Goal: Task Accomplishment & Management: Complete application form

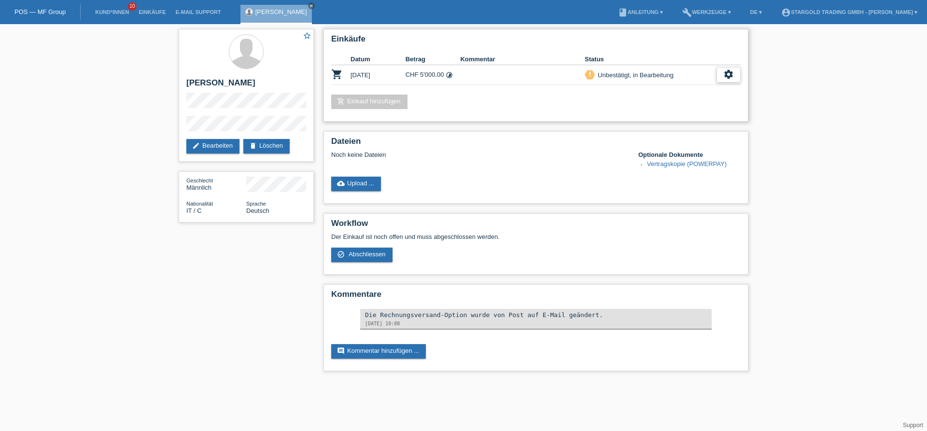
click at [728, 78] on icon "settings" at bounding box center [728, 74] width 11 height 11
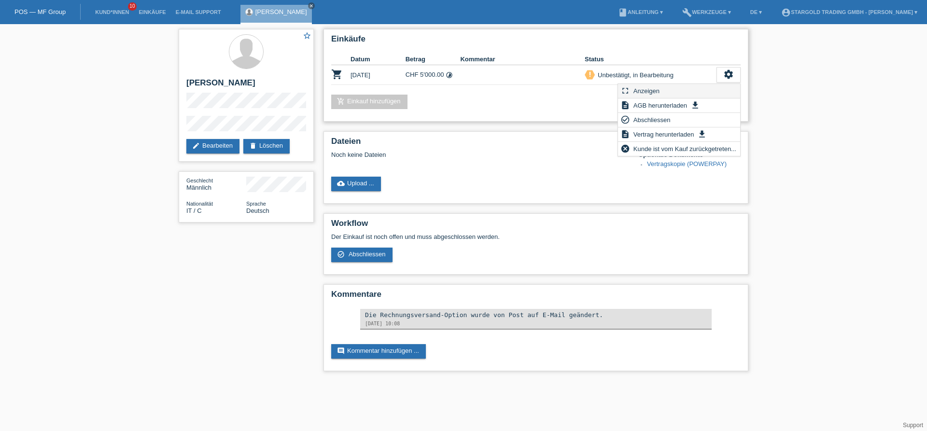
click at [658, 90] on span "Anzeigen" at bounding box center [646, 91] width 29 height 12
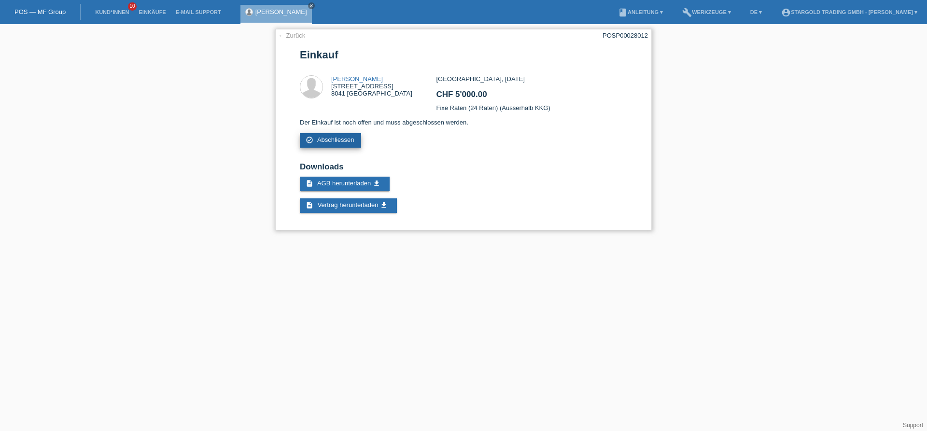
click at [343, 143] on span "Abschliessen" at bounding box center [335, 139] width 37 height 7
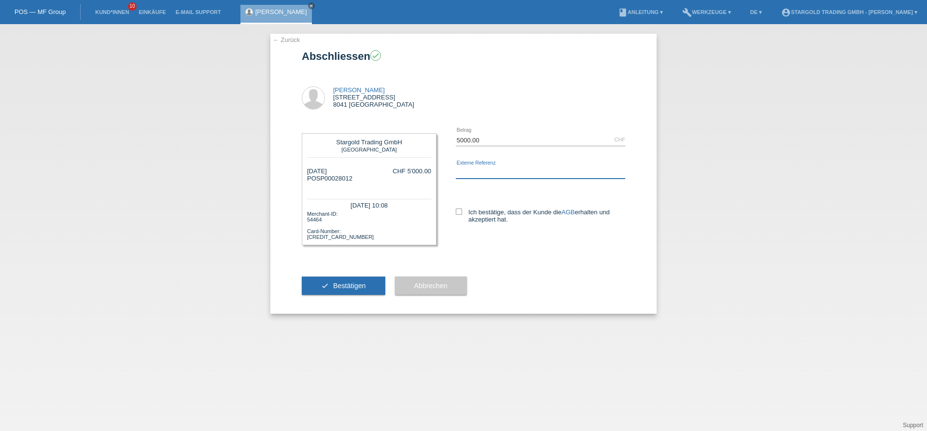
click at [476, 169] on input "text" at bounding box center [540, 173] width 169 height 12
type input "Air King 126900"
click at [455, 217] on div "5000.00 CHF error Betrag Air King 126900" at bounding box center [530, 183] width 189 height 118
click at [455, 216] on div "5000.00 CHF error Betrag Air King 126900" at bounding box center [530, 183] width 189 height 118
click at [457, 214] on icon at bounding box center [459, 212] width 6 height 6
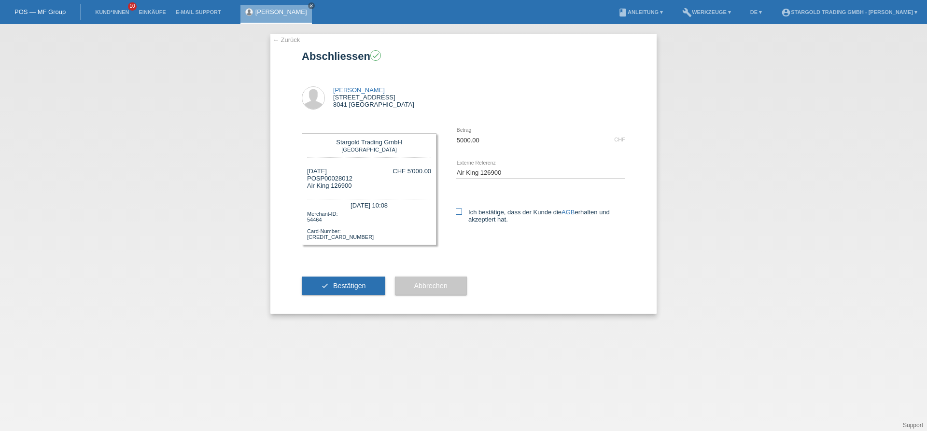
click at [457, 214] on input "Ich bestätige, dass der Kunde die AGB erhalten und akzeptiert hat." at bounding box center [459, 212] width 6 height 6
checkbox input "true"
click at [354, 290] on span "Bestätigen" at bounding box center [349, 286] width 33 height 8
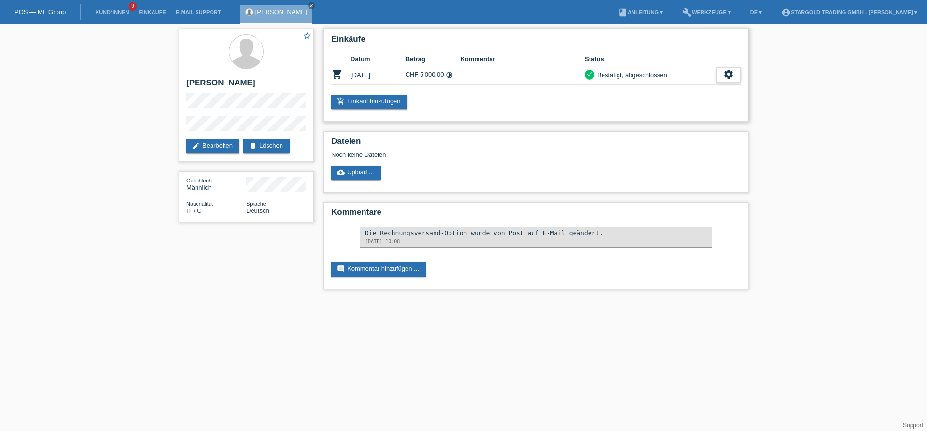
click at [731, 77] on icon "settings" at bounding box center [728, 74] width 11 height 11
click at [658, 107] on span "AGB herunterladen" at bounding box center [653, 105] width 56 height 12
click at [734, 75] on icon "settings" at bounding box center [728, 74] width 11 height 11
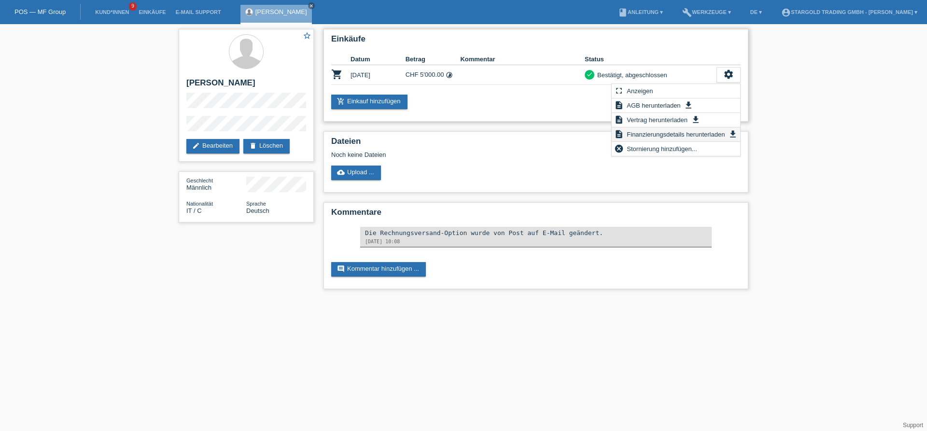
click at [683, 134] on span "Finanzierungsdetails herunterladen" at bounding box center [675, 134] width 101 height 12
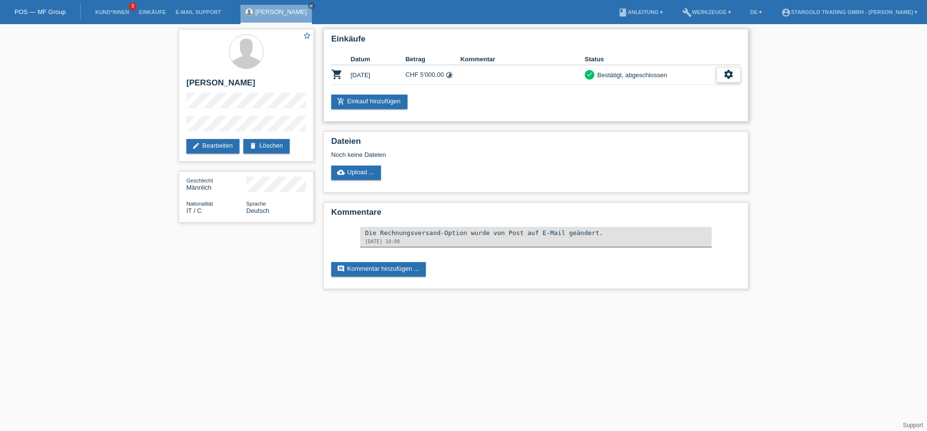
click at [729, 77] on icon "settings" at bounding box center [728, 74] width 11 height 11
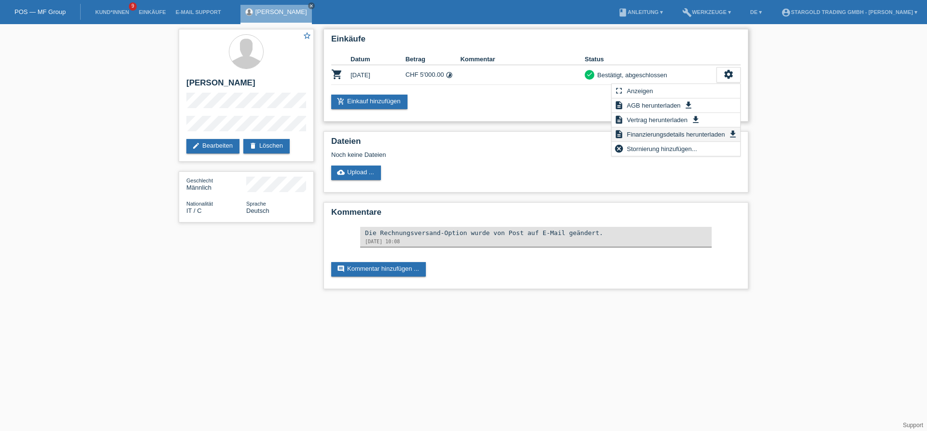
click at [671, 135] on span "Finanzierungsdetails herunterladen" at bounding box center [675, 134] width 101 height 12
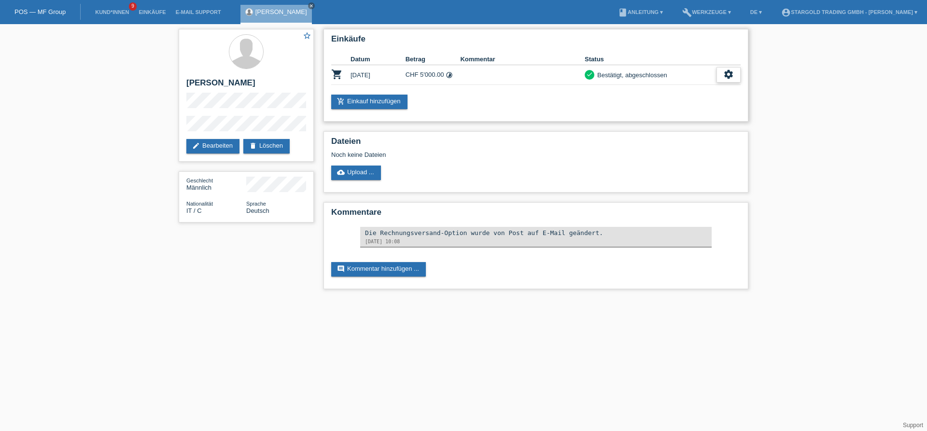
click at [731, 76] on icon "settings" at bounding box center [728, 74] width 11 height 11
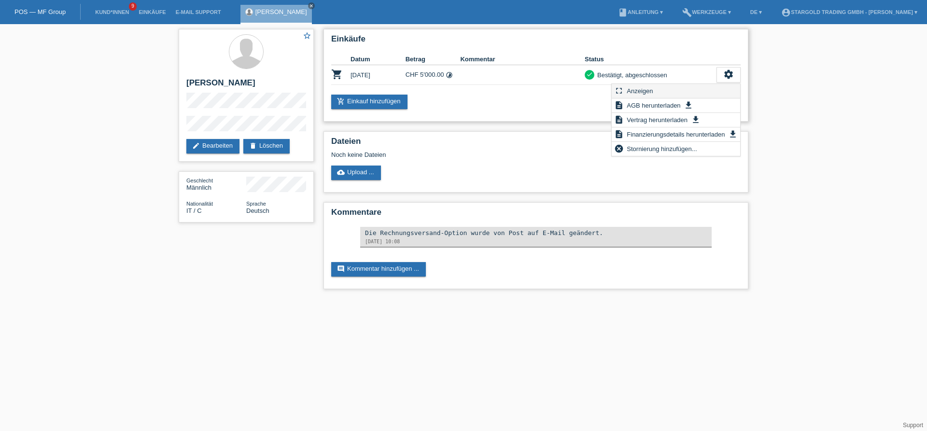
click at [641, 88] on span "Anzeigen" at bounding box center [639, 91] width 29 height 12
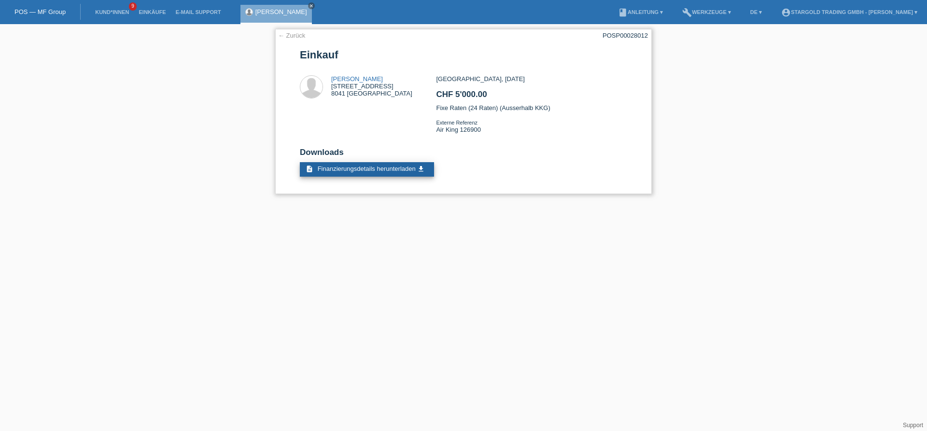
click at [401, 172] on span "Finanzierungsdetails herunterladen" at bounding box center [367, 168] width 98 height 7
click at [299, 36] on link "← Zurück" at bounding box center [291, 35] width 27 height 7
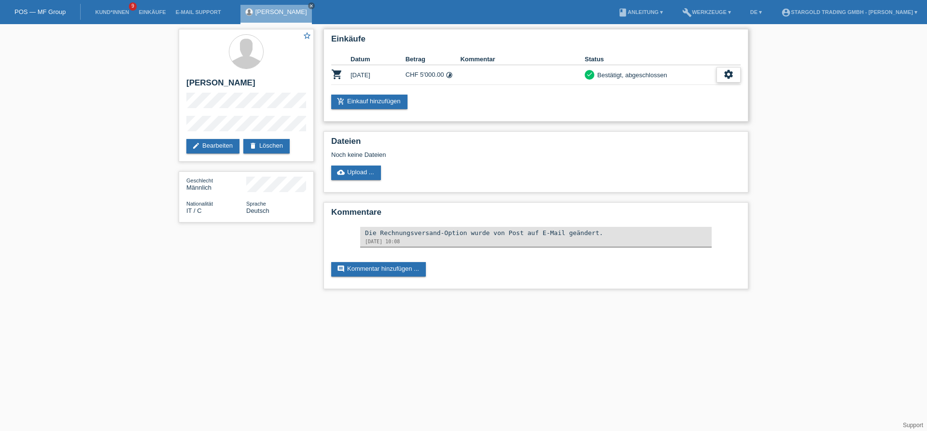
click at [725, 82] on div "settings" at bounding box center [729, 74] width 24 height 15
click at [678, 116] on span "Vertrag herunterladen" at bounding box center [657, 120] width 64 height 12
